Goal: Check status: Check status

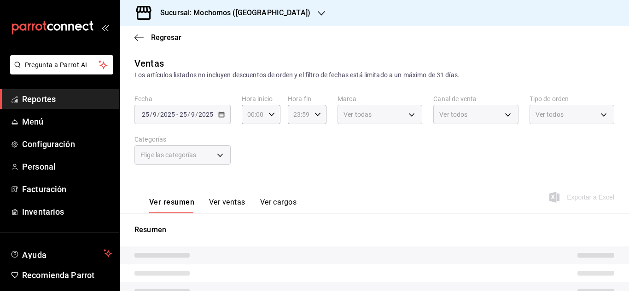
type input "06:00"
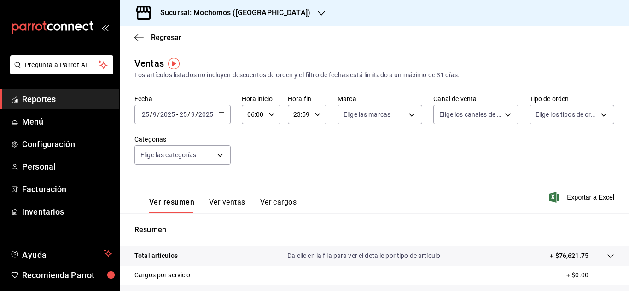
click at [44, 95] on span "Reportes" at bounding box center [67, 99] width 90 height 12
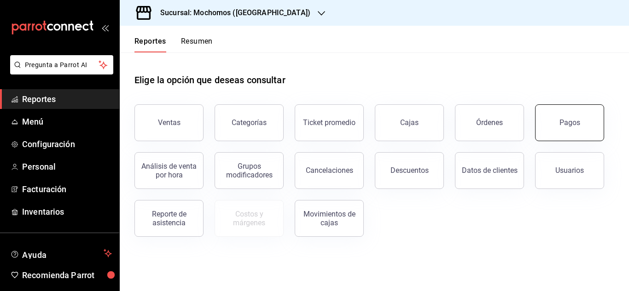
click at [572, 116] on button "Pagos" at bounding box center [569, 122] width 69 height 37
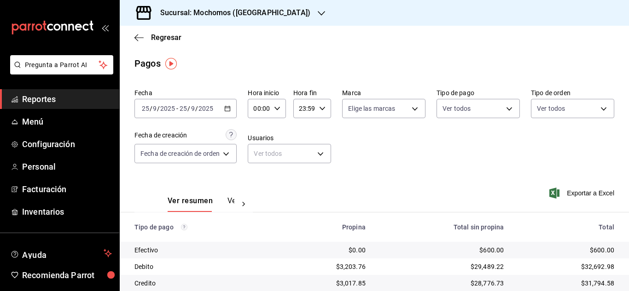
click at [276, 108] on icon "button" at bounding box center [277, 108] width 6 height 6
click at [258, 171] on span "06" at bounding box center [258, 172] width 4 height 7
type input "06:00"
click at [444, 162] on div at bounding box center [314, 145] width 629 height 291
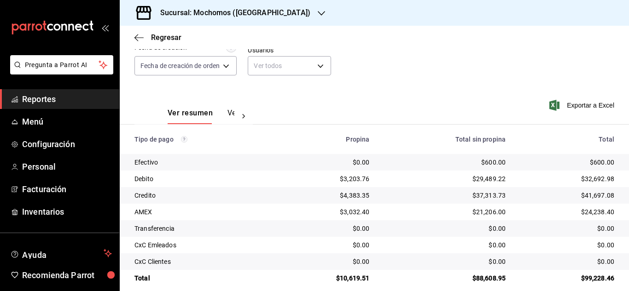
scroll to position [92, 0]
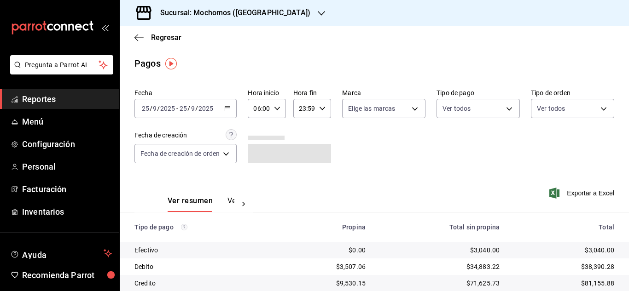
click at [278, 106] on icon "button" at bounding box center [277, 108] width 6 height 6
click at [257, 154] on span "05" at bounding box center [258, 155] width 4 height 7
type input "05:00"
click at [380, 151] on div at bounding box center [314, 145] width 629 height 291
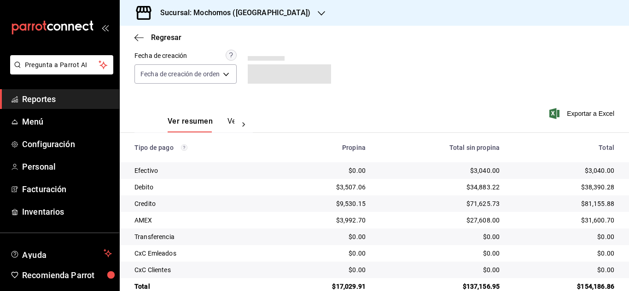
scroll to position [98, 0]
